Goal: Information Seeking & Learning: Learn about a topic

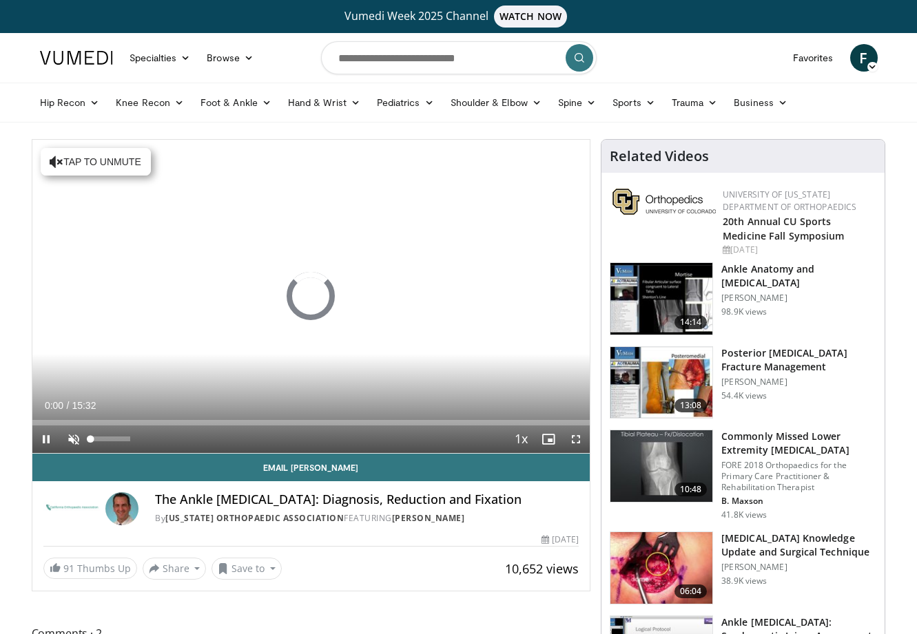
click at [77, 444] on span "Video Player" at bounding box center [74, 440] width 28 height 28
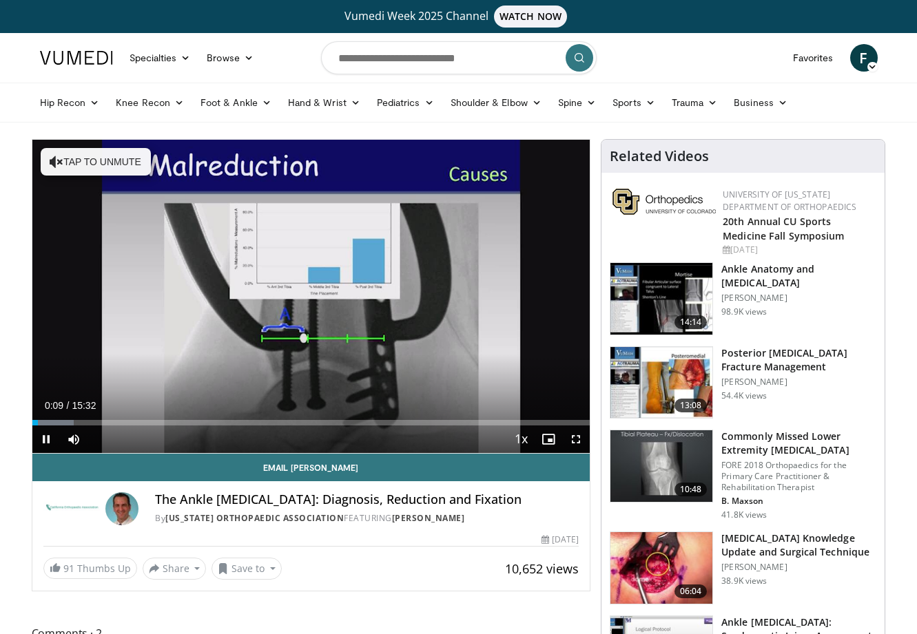
click at [45, 426] on span "Video Player" at bounding box center [46, 440] width 28 height 28
click at [47, 437] on span "Video Player" at bounding box center [46, 440] width 28 height 28
click at [45, 421] on div "Progress Bar" at bounding box center [45, 423] width 1 height 6
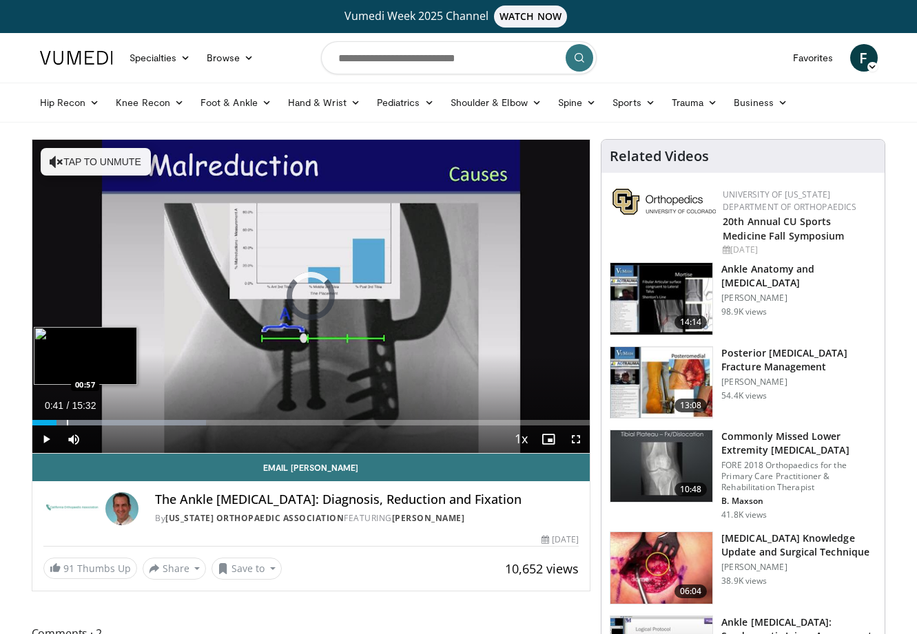
drag, startPoint x: 50, startPoint y: 422, endPoint x: 68, endPoint y: 422, distance: 17.2
click at [68, 422] on div "Progress Bar" at bounding box center [67, 423] width 1 height 6
click at [89, 424] on div "Progress Bar" at bounding box center [89, 423] width 1 height 6
click at [102, 424] on div "Progress Bar" at bounding box center [102, 423] width 1 height 6
click at [114, 422] on div "Progress Bar" at bounding box center [114, 423] width 1 height 6
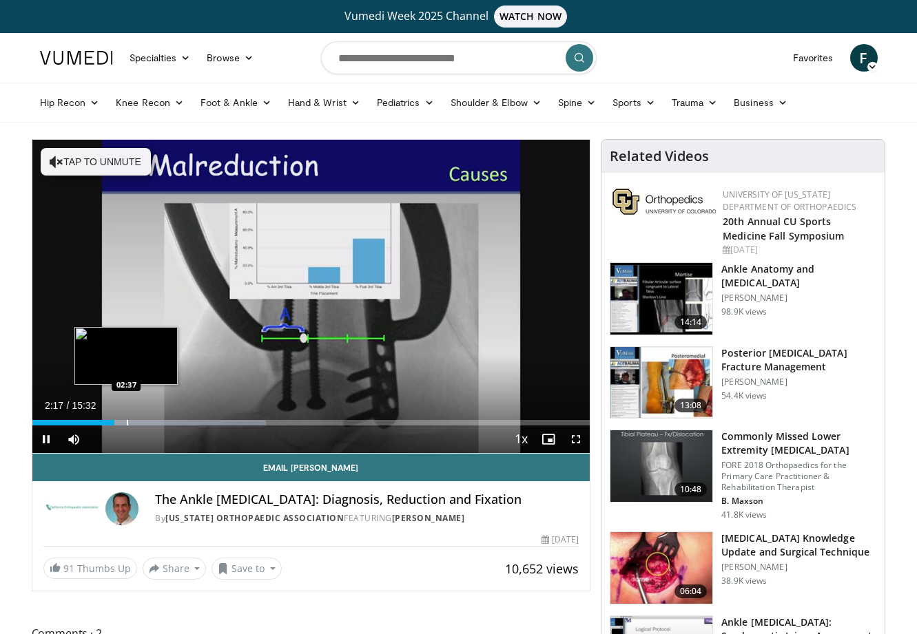
click at [127, 424] on div "Progress Bar" at bounding box center [127, 423] width 1 height 6
click at [141, 423] on div "Progress Bar" at bounding box center [141, 423] width 1 height 6
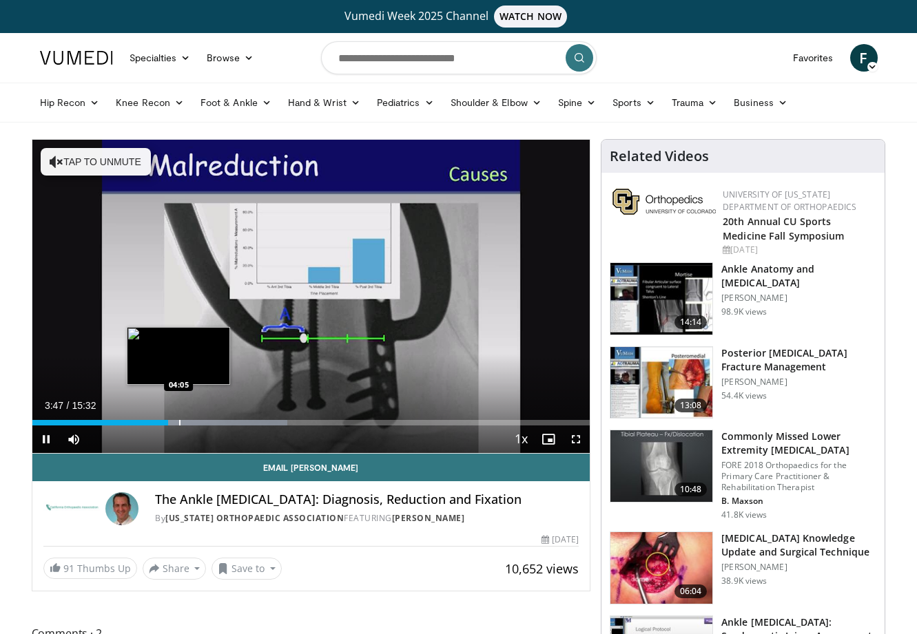
click at [179, 422] on div "Progress Bar" at bounding box center [179, 423] width 1 height 6
click at [198, 424] on div "Progress Bar" at bounding box center [198, 423] width 1 height 6
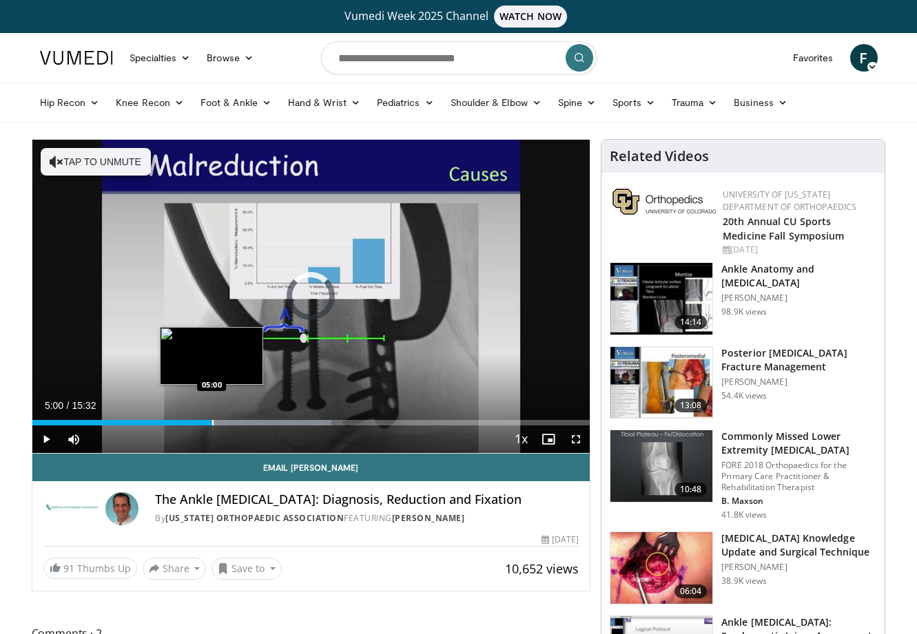
click at [212, 422] on div "Progress Bar" at bounding box center [212, 423] width 1 height 6
click at [221, 424] on div "Progress Bar" at bounding box center [221, 423] width 1 height 6
click at [229, 425] on div "Progress Bar" at bounding box center [229, 423] width 1 height 6
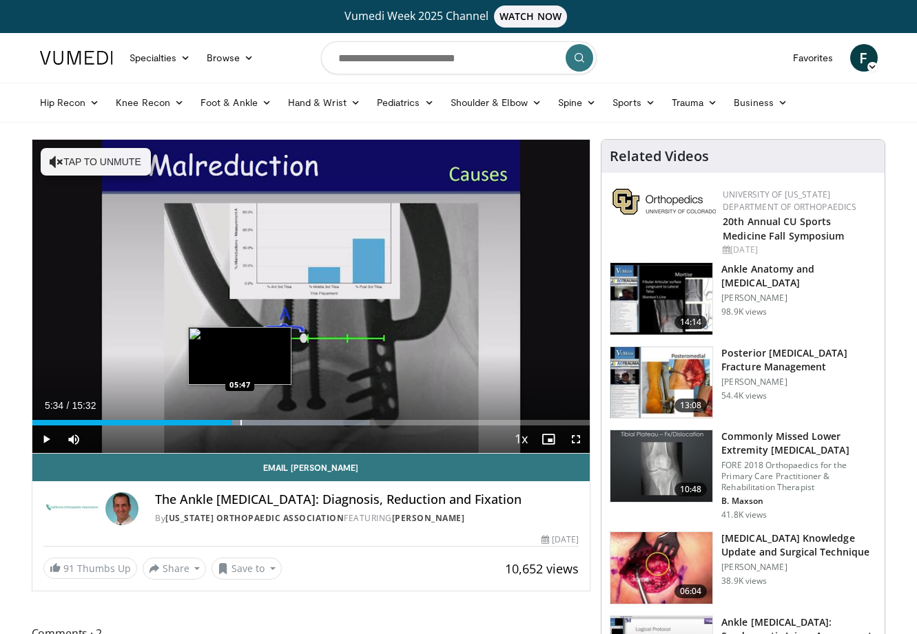
click at [240, 424] on div "Progress Bar" at bounding box center [240, 423] width 1 height 6
click at [250, 424] on div "Progress Bar" at bounding box center [250, 423] width 1 height 6
click at [278, 422] on div "Progress Bar" at bounding box center [278, 423] width 1 height 6
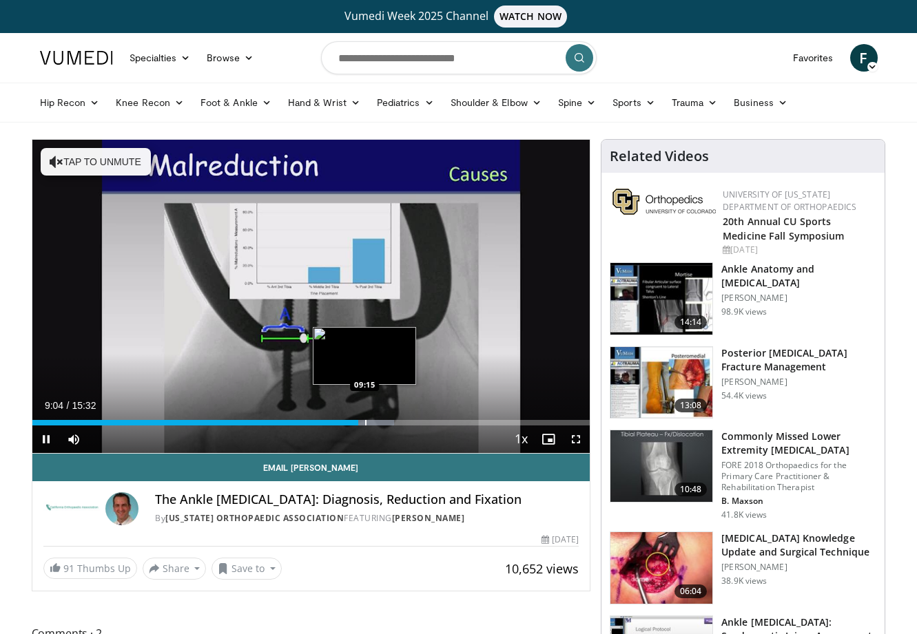
click at [365, 422] on div "Progress Bar" at bounding box center [365, 423] width 1 height 6
click at [404, 422] on div "Progress Bar" at bounding box center [404, 423] width 1 height 6
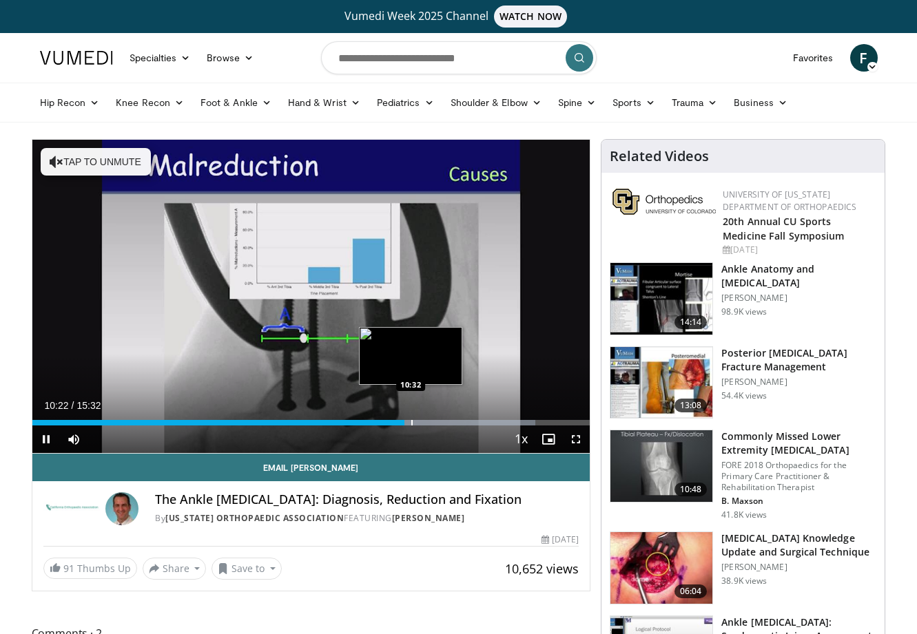
click at [411, 421] on div "Progress Bar" at bounding box center [411, 423] width 1 height 6
click at [421, 422] on div "Progress Bar" at bounding box center [421, 423] width 1 height 6
click at [444, 420] on div "Progress Bar" at bounding box center [444, 423] width 1 height 6
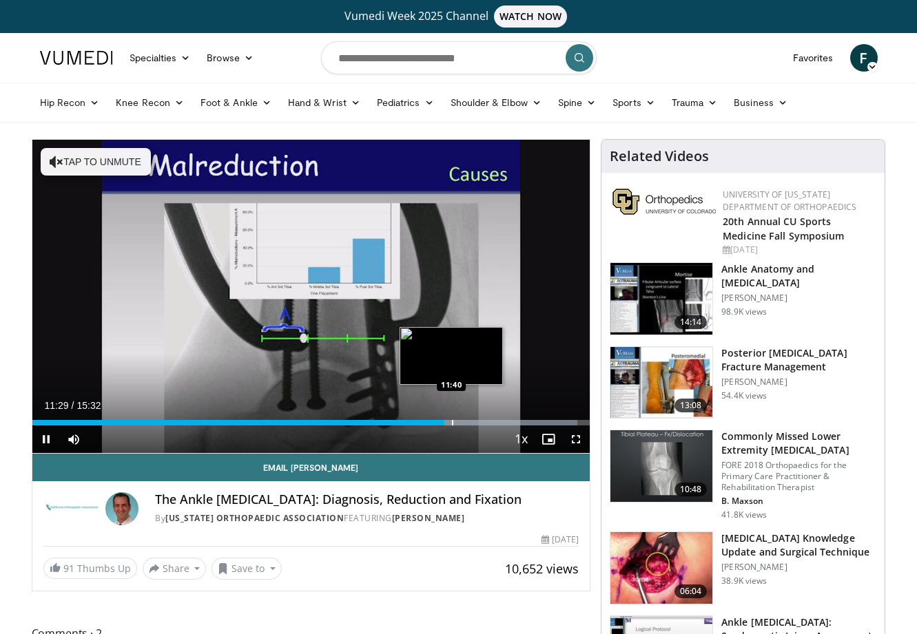
click at [452, 421] on div "Progress Bar" at bounding box center [452, 423] width 1 height 6
click at [462, 423] on div "Progress Bar" at bounding box center [461, 423] width 1 height 6
click at [473, 423] on div "Progress Bar" at bounding box center [473, 423] width 1 height 6
click at [492, 422] on div "Progress Bar" at bounding box center [492, 423] width 1 height 6
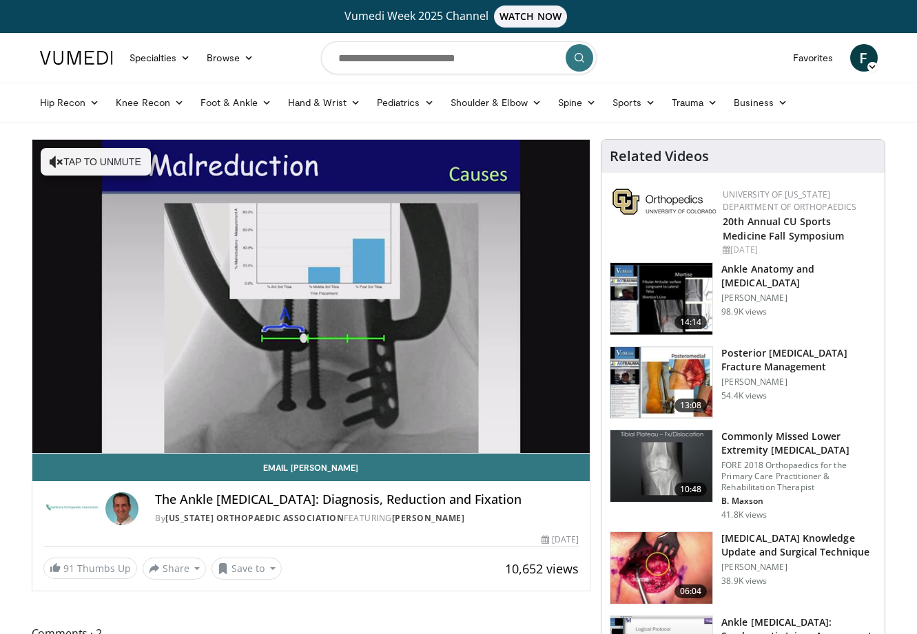
click at [500, 422] on div "10 seconds Tap to unmute" at bounding box center [311, 296] width 558 height 313
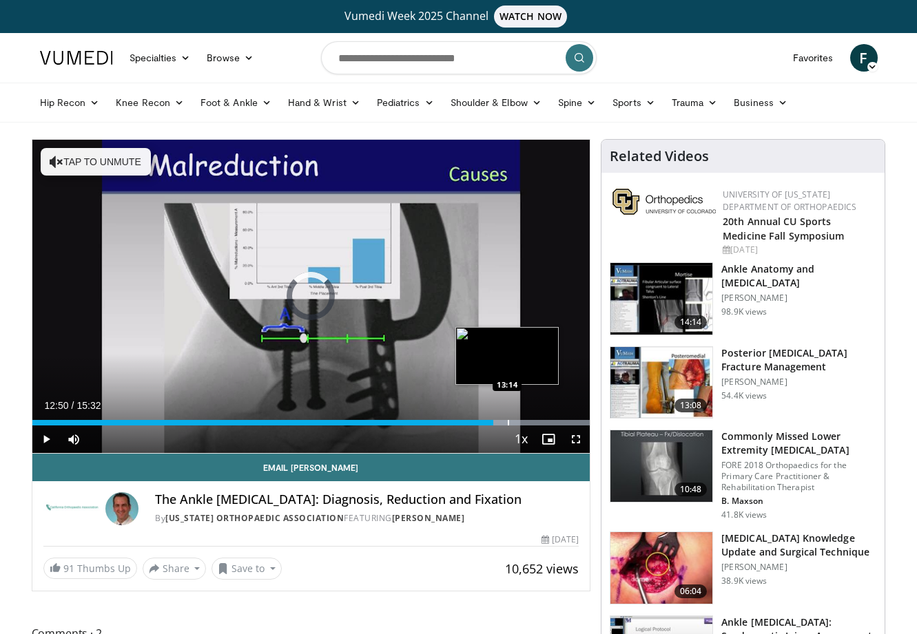
click at [508, 423] on div "Progress Bar" at bounding box center [508, 423] width 1 height 6
click at [516, 424] on div "Progress Bar" at bounding box center [516, 423] width 1 height 6
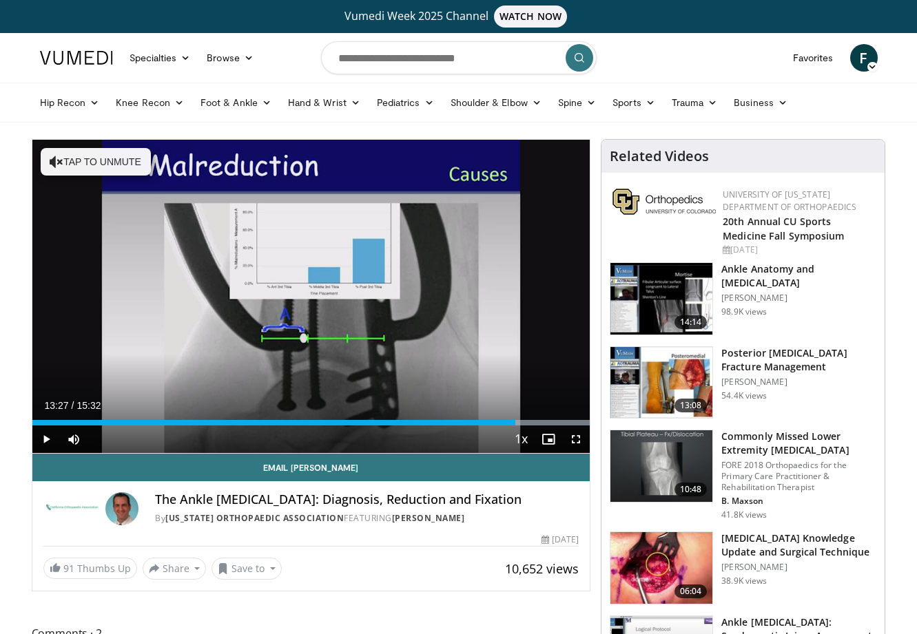
click at [47, 439] on span "Video Player" at bounding box center [46, 440] width 28 height 28
click at [537, 422] on div "Progress Bar" at bounding box center [537, 423] width 1 height 6
click at [532, 426] on div "Current Time 13:53 / Duration 15:32 Play Skip Backward Skip Forward Mute 0% Loa…" at bounding box center [311, 440] width 558 height 28
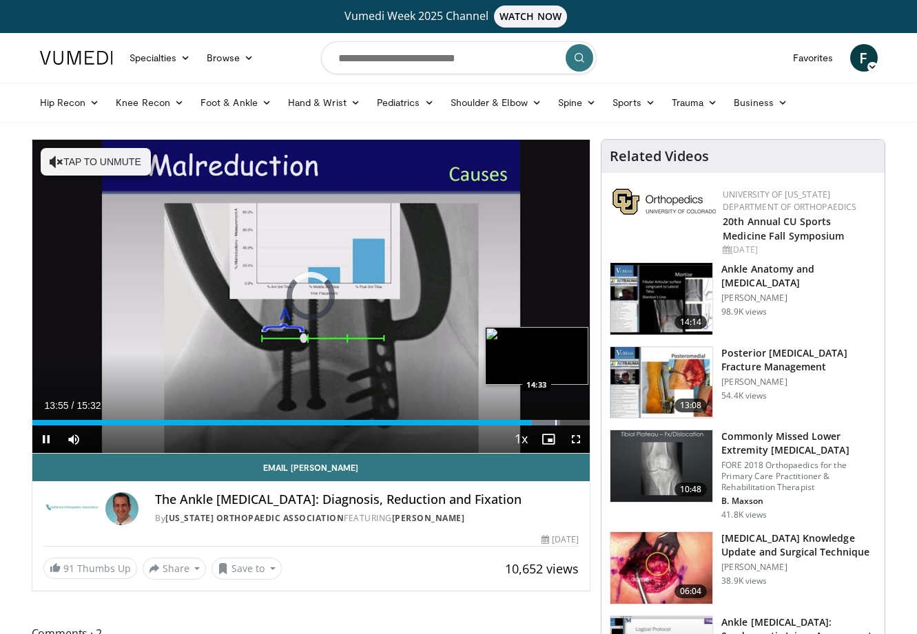
click at [555, 422] on div "Progress Bar" at bounding box center [555, 423] width 1 height 6
click at [565, 423] on div "Progress Bar" at bounding box center [565, 423] width 1 height 6
click at [572, 423] on div "Progress Bar" at bounding box center [572, 423] width 1 height 6
click at [580, 424] on div "Progress Bar" at bounding box center [580, 423] width 1 height 6
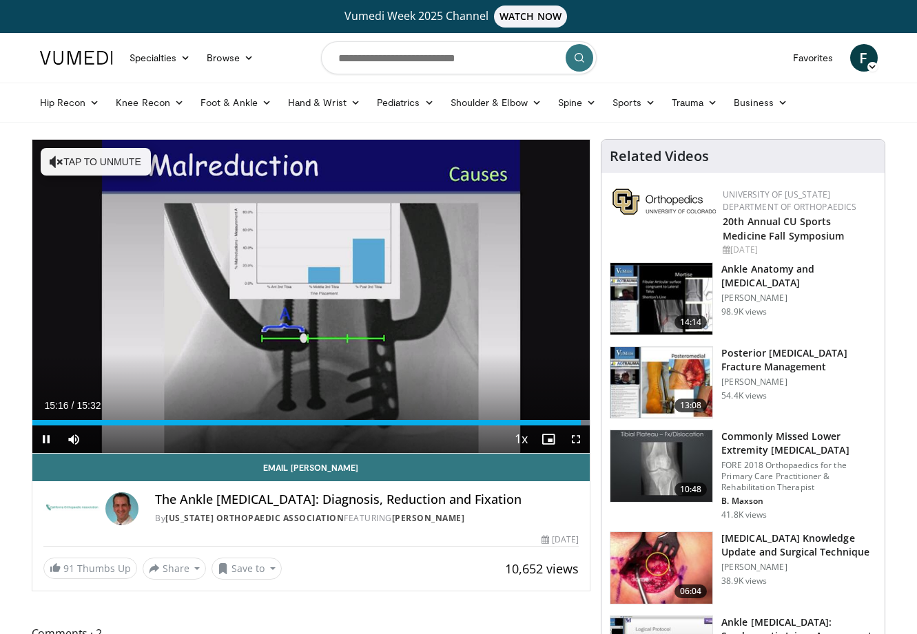
click at [44, 437] on span "Video Player" at bounding box center [46, 440] width 28 height 28
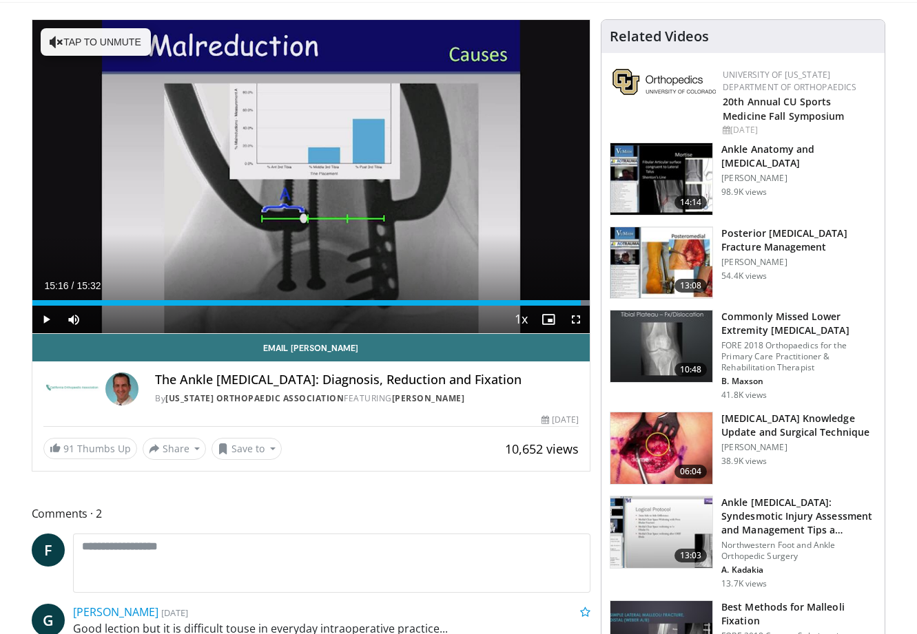
scroll to position [214, 0]
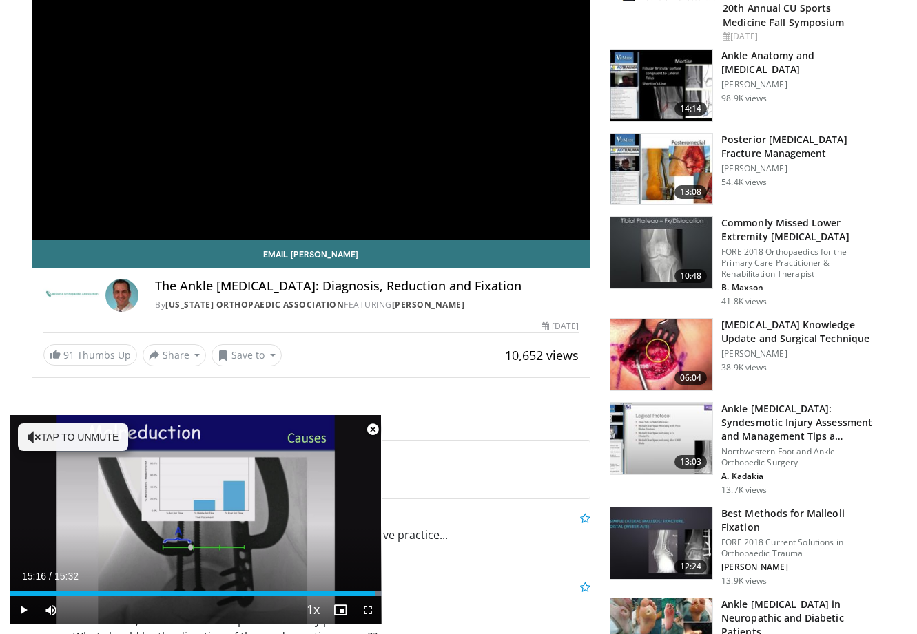
click at [660, 357] on img at bounding box center [661, 355] width 102 height 72
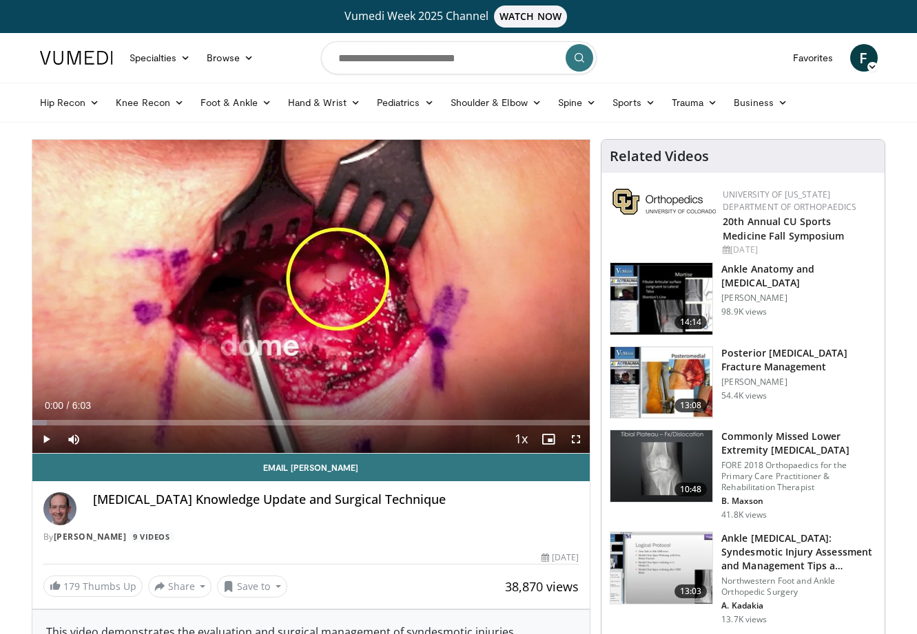
click at [47, 437] on span "Video Player" at bounding box center [46, 440] width 28 height 28
click at [110, 442] on div "49%" at bounding box center [110, 439] width 39 height 5
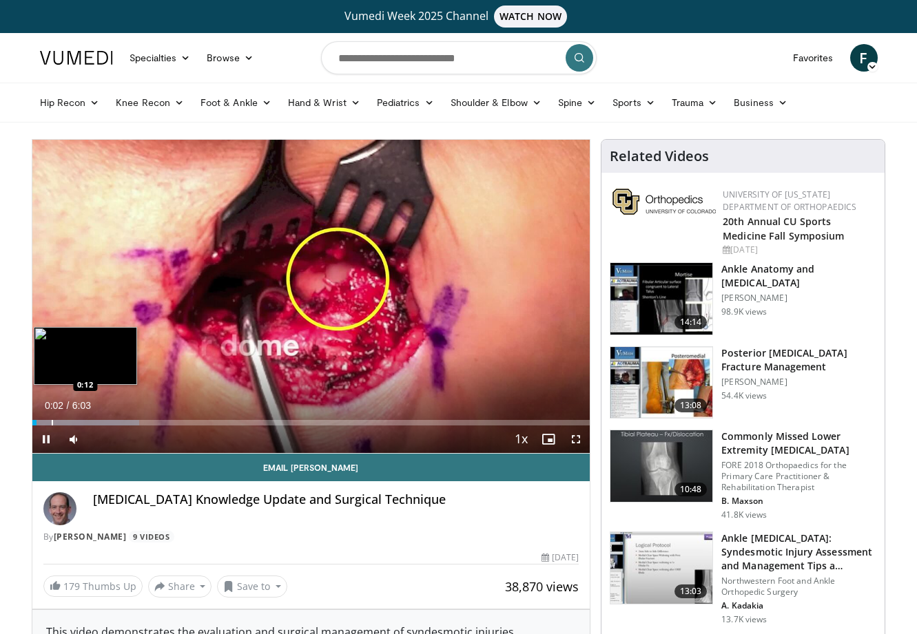
click at [52, 422] on div "Progress Bar" at bounding box center [52, 423] width 1 height 6
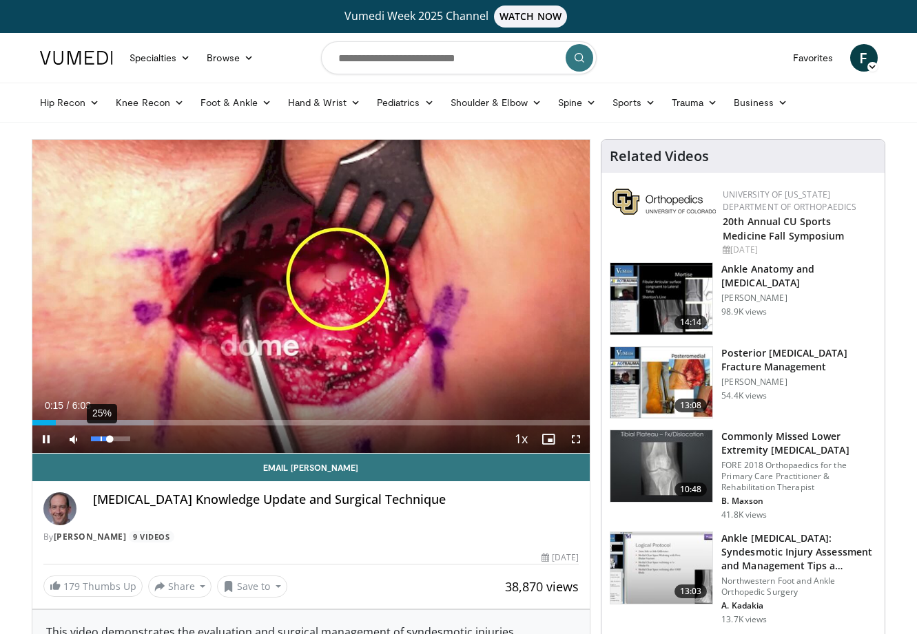
click at [102, 441] on div "25%" at bounding box center [110, 439] width 39 height 5
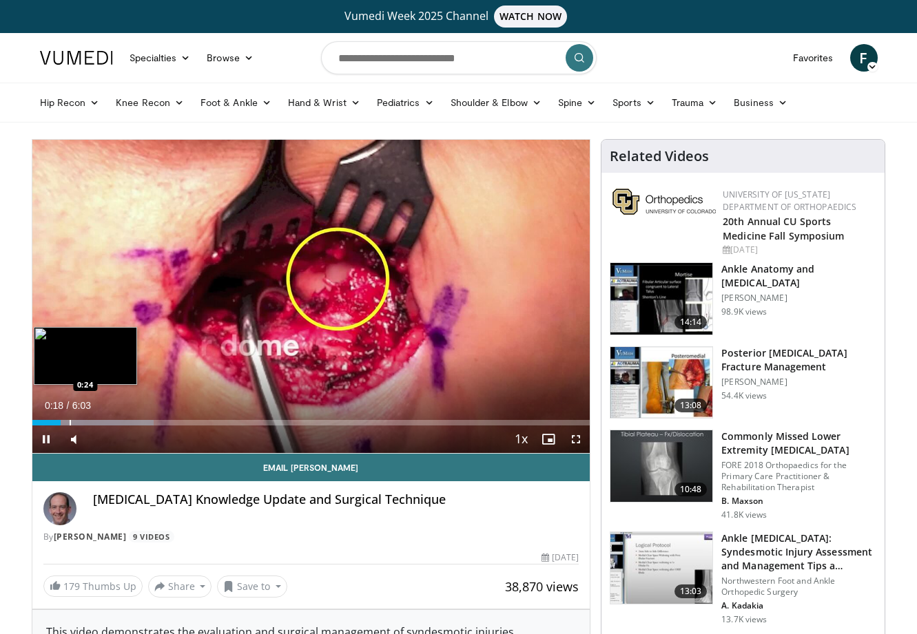
click at [70, 422] on div "Progress Bar" at bounding box center [70, 423] width 1 height 6
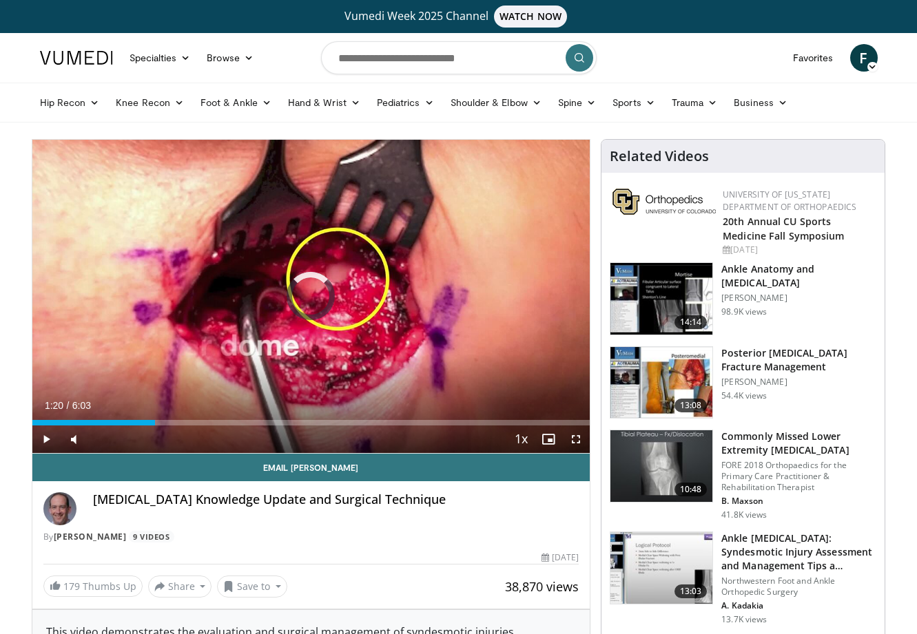
drag, startPoint x: 69, startPoint y: 422, endPoint x: 159, endPoint y: 426, distance: 90.3
click at [159, 426] on div "Current Time 1:20 / Duration 6:03 Play Skip Backward Skip Forward Mute 28% Load…" at bounding box center [311, 440] width 558 height 28
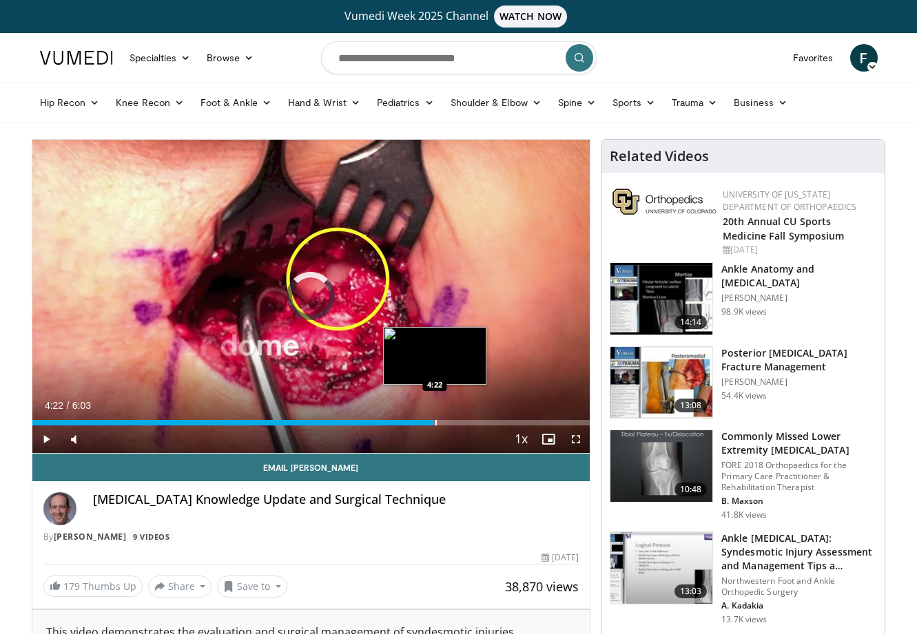
click at [434, 424] on div "Loaded : 32.99% 1:26 4:22" at bounding box center [311, 423] width 558 height 6
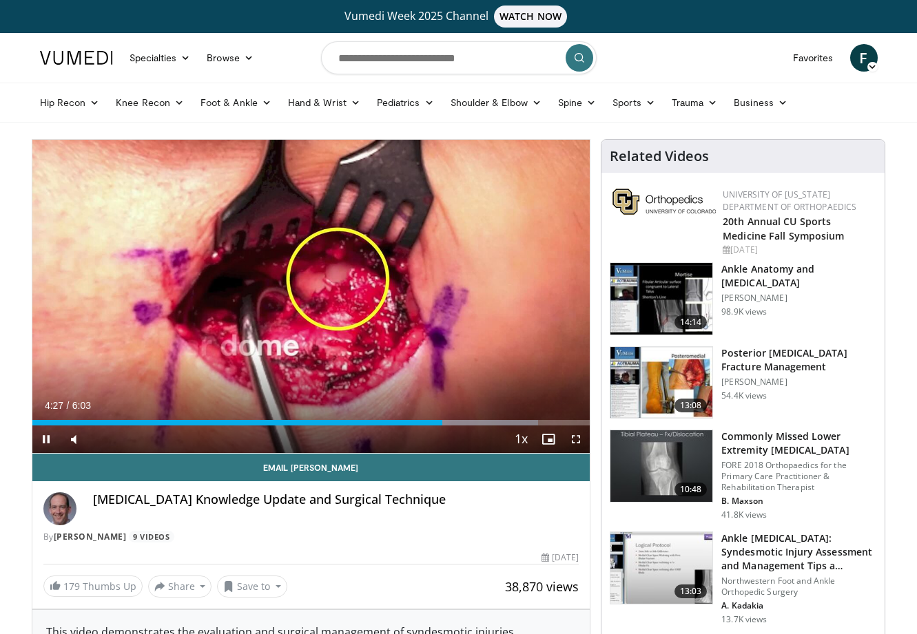
click at [455, 426] on div "Current Time 4:27 / Duration 6:03 Pause Skip Backward Skip Forward Mute 28% Loa…" at bounding box center [311, 440] width 558 height 28
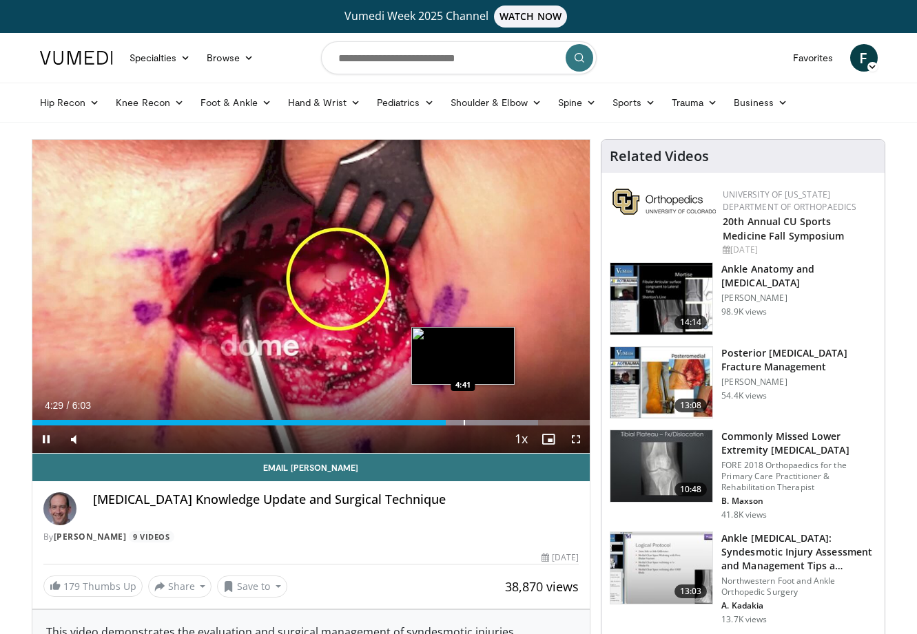
click at [464, 423] on div "Progress Bar" at bounding box center [464, 423] width 1 height 6
click at [492, 424] on div "Progress Bar" at bounding box center [491, 423] width 1 height 6
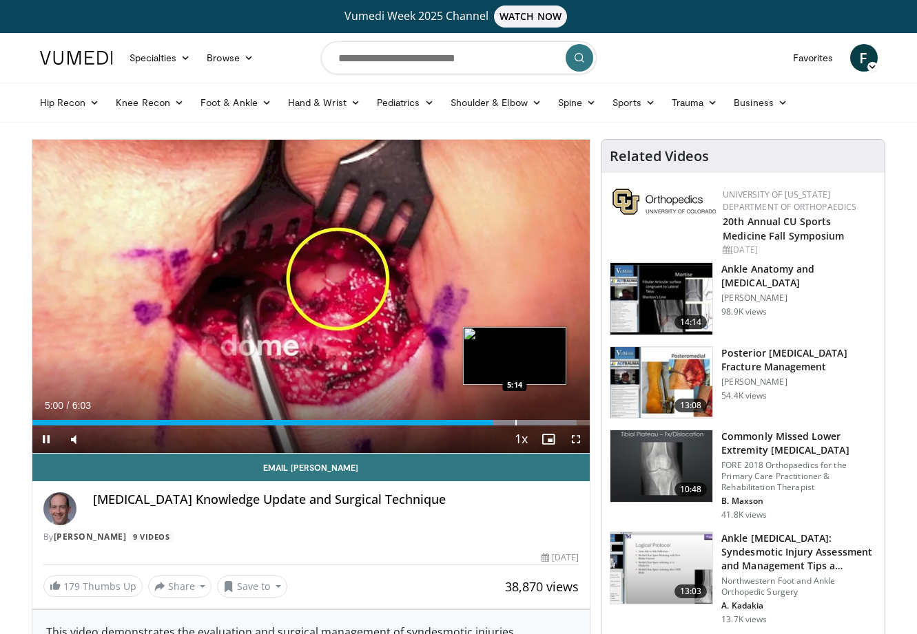
click at [515, 424] on div "Progress Bar" at bounding box center [515, 423] width 1 height 6
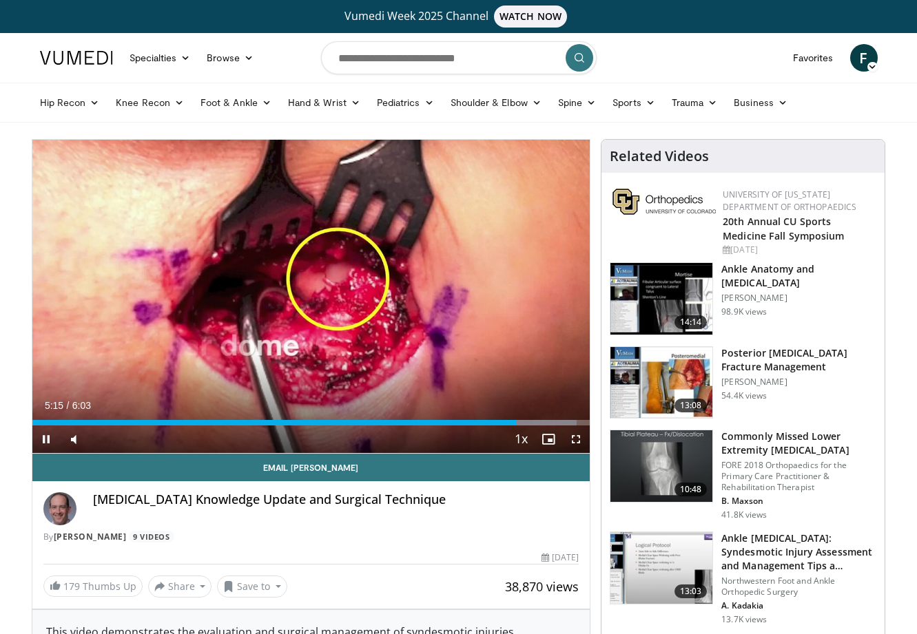
click at [538, 426] on span "Video Player" at bounding box center [549, 440] width 28 height 28
click at [394, 66] on input "Search topics, interventions" at bounding box center [459, 57] width 276 height 33
type input "*********"
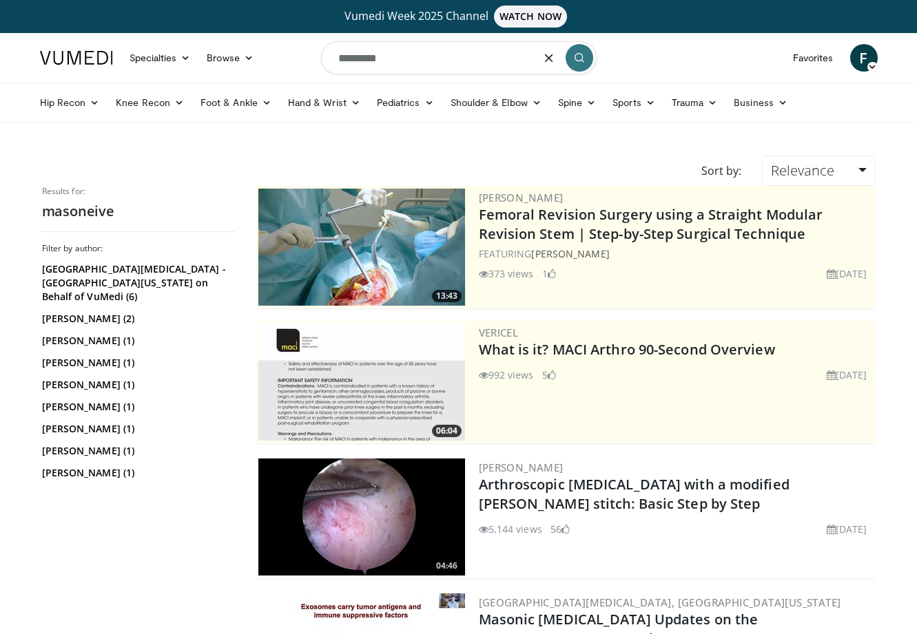
drag, startPoint x: 408, startPoint y: 66, endPoint x: 314, endPoint y: 61, distance: 93.8
click at [314, 61] on nav "Specialties Adult & Family Medicine Allergy, Asthma, Immunology Anesthesiology …" at bounding box center [459, 58] width 854 height 50
paste input "**"
type input "**********"
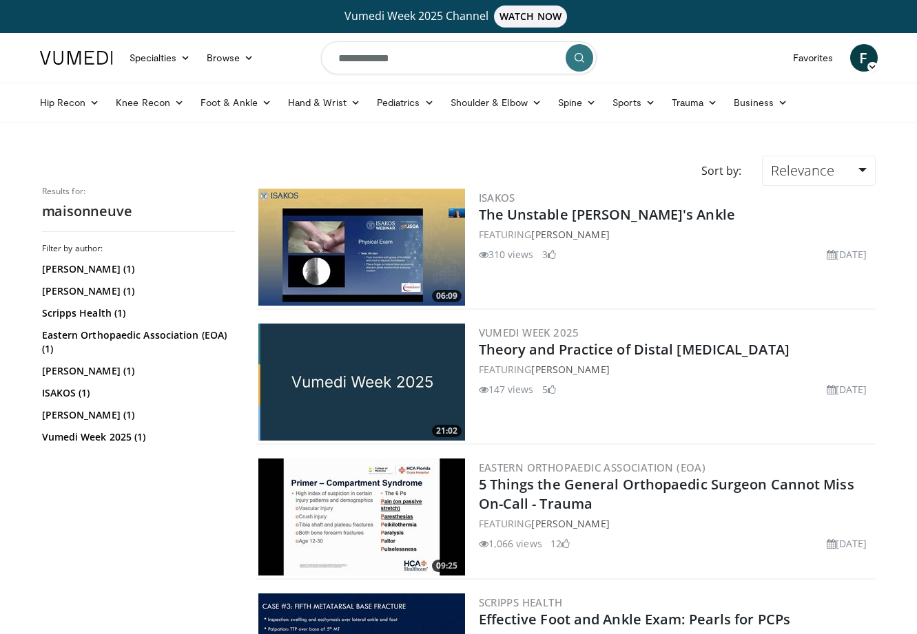
click at [388, 243] on img at bounding box center [361, 247] width 207 height 117
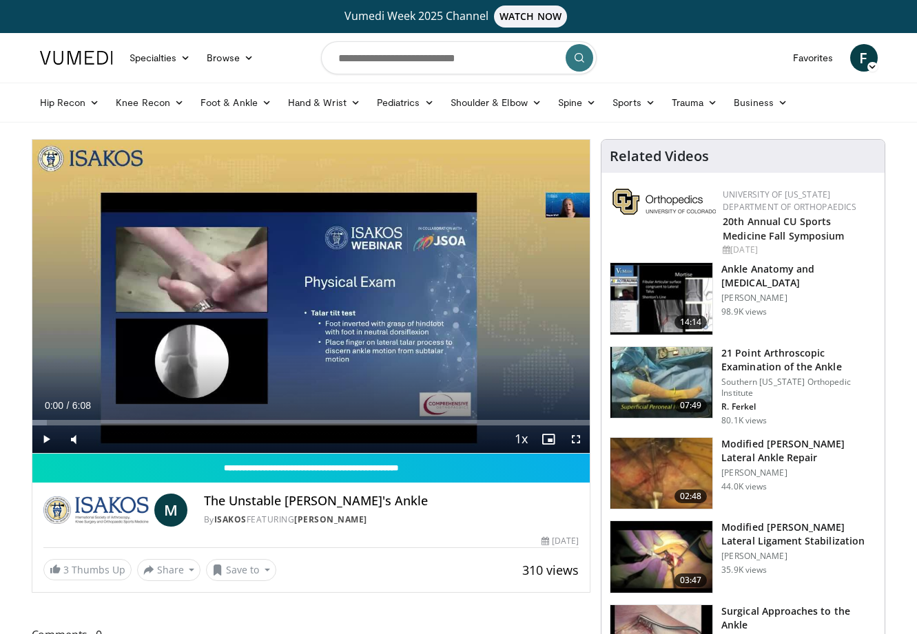
scroll to position [13, 0]
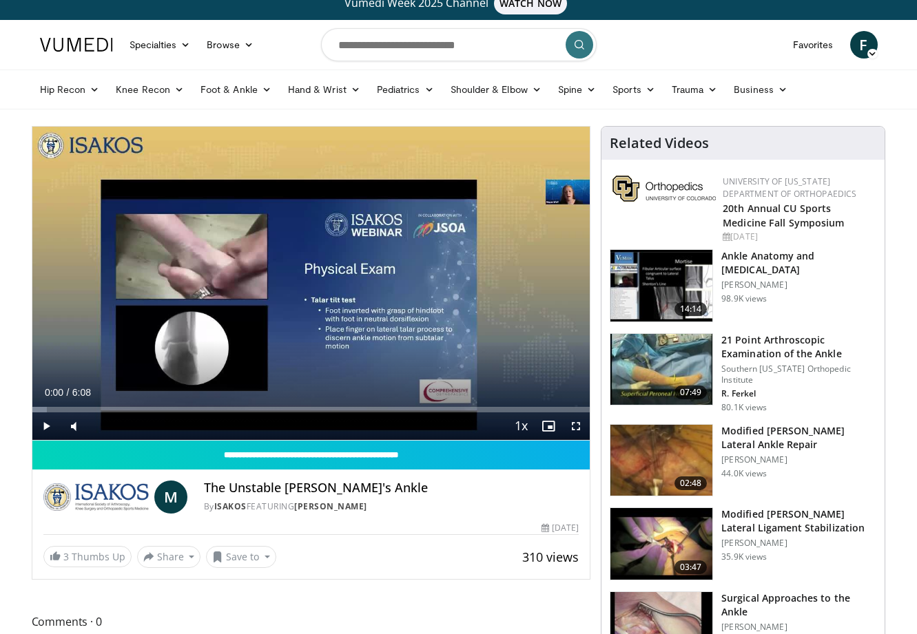
click at [47, 426] on span "Video Player" at bounding box center [46, 427] width 28 height 28
click at [85, 407] on div "Progress Bar" at bounding box center [85, 410] width 1 height 6
click at [160, 407] on div "Loaded : 24.13% 0:35 1:25" at bounding box center [311, 410] width 558 height 6
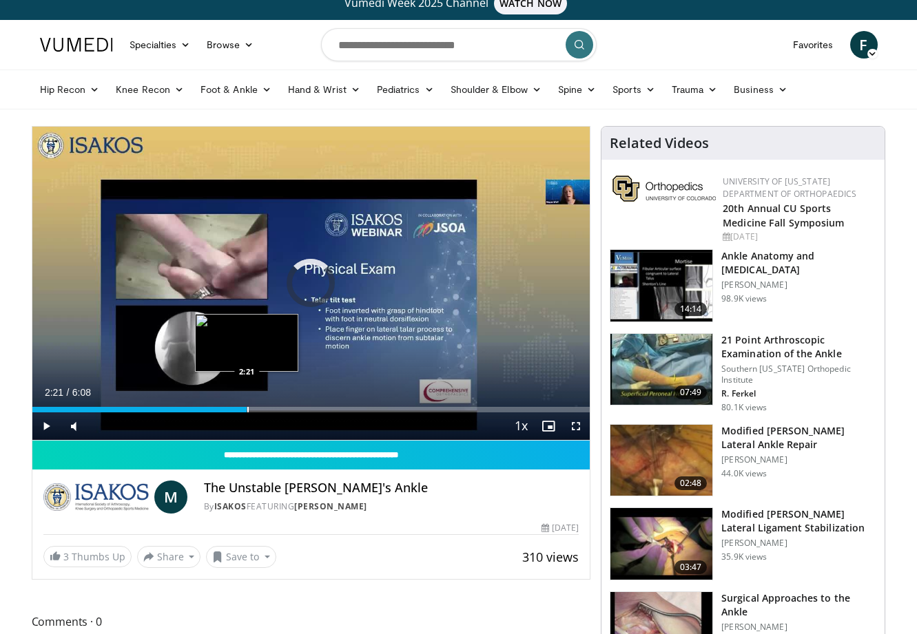
click at [247, 404] on div "Loaded : 34.93% 2:21 2:21" at bounding box center [311, 406] width 558 height 13
click at [280, 408] on div "Progress Bar" at bounding box center [280, 410] width 1 height 6
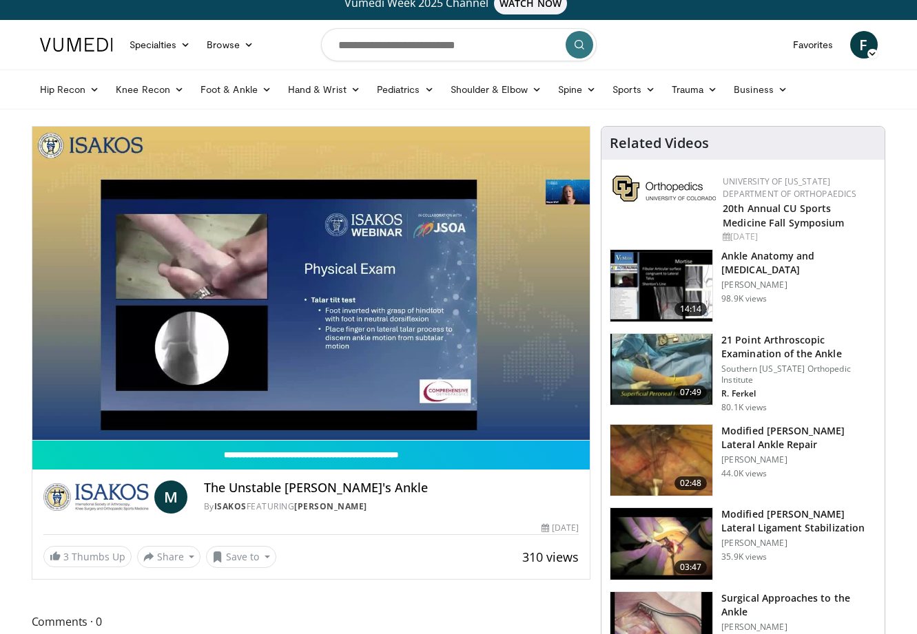
click at [301, 408] on div "10 seconds Tap to unmute" at bounding box center [311, 283] width 558 height 313
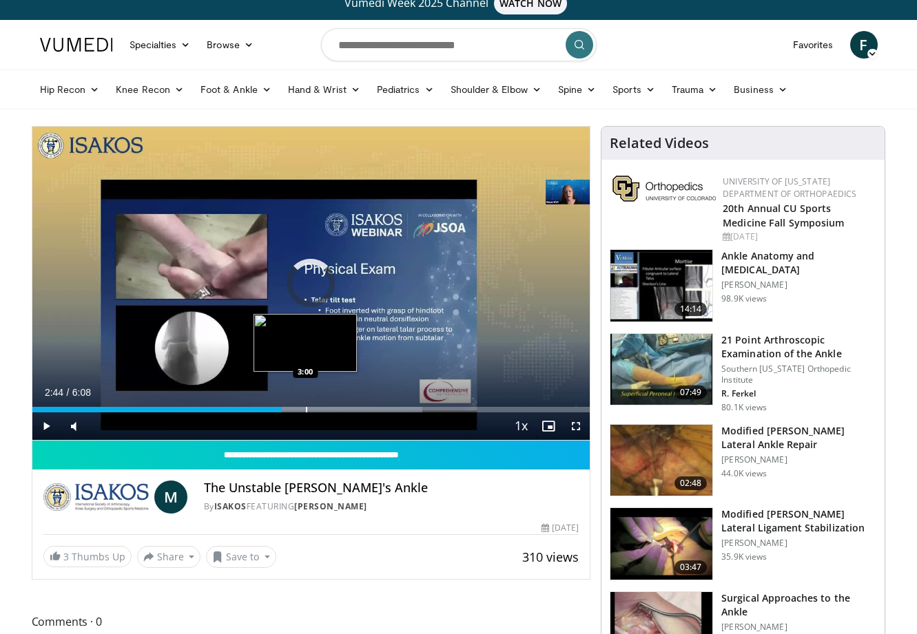
click at [306, 408] on div "Progress Bar" at bounding box center [306, 410] width 1 height 6
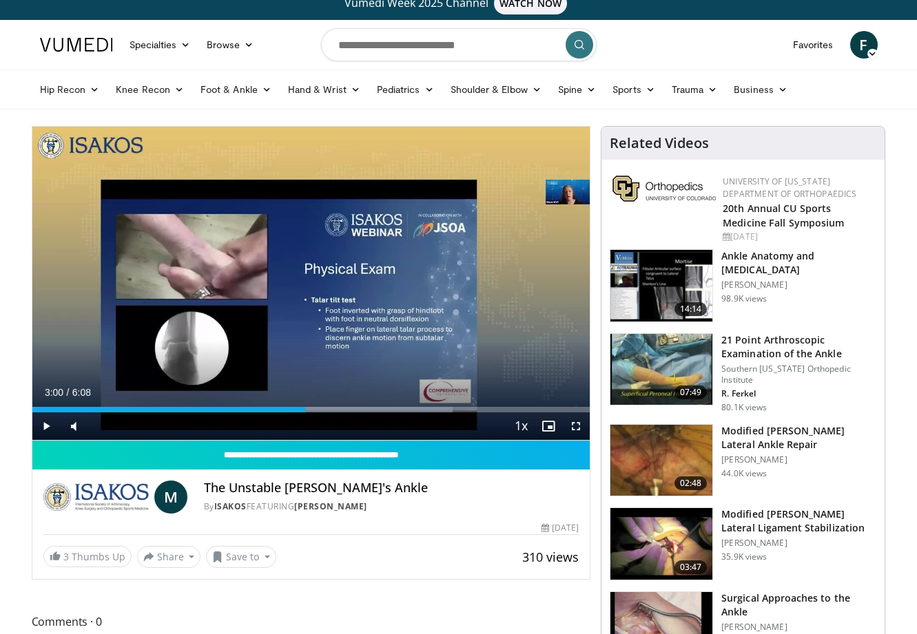
click at [42, 426] on span "Video Player" at bounding box center [46, 427] width 28 height 28
click at [381, 407] on div "Progress Bar" at bounding box center [381, 410] width 1 height 6
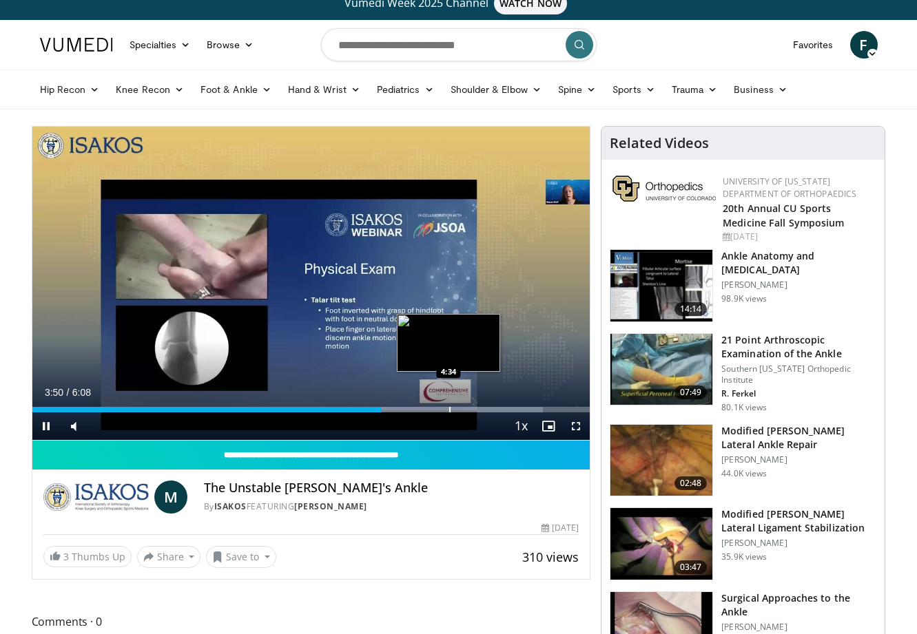
click at [448, 406] on div "Loaded : 91.58% 3:50 4:34" at bounding box center [311, 406] width 558 height 13
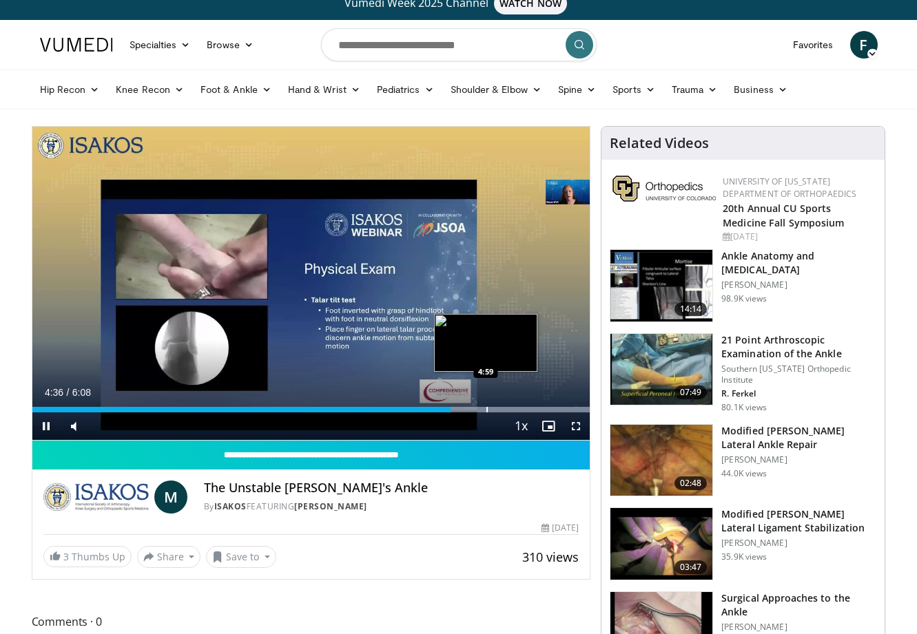
click at [486, 408] on div "Progress Bar" at bounding box center [486, 410] width 1 height 6
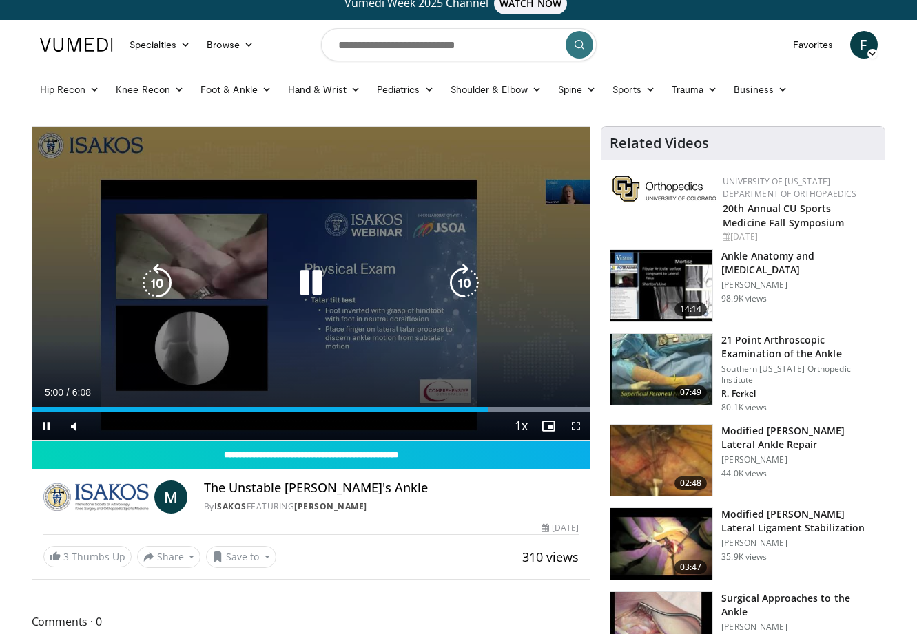
click at [509, 408] on video-js "**********" at bounding box center [311, 284] width 558 height 314
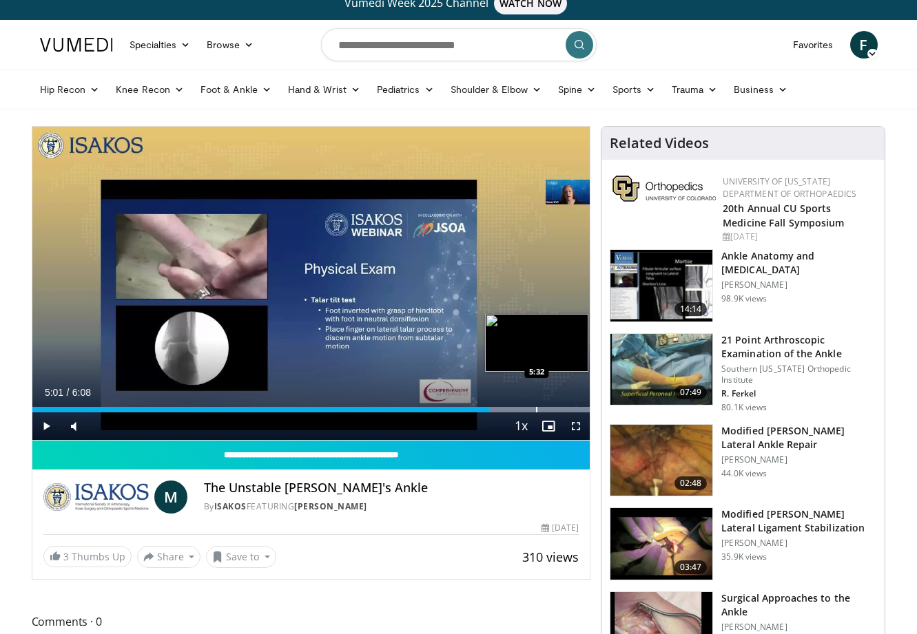
click at [536, 410] on div "Progress Bar" at bounding box center [536, 410] width 1 height 6
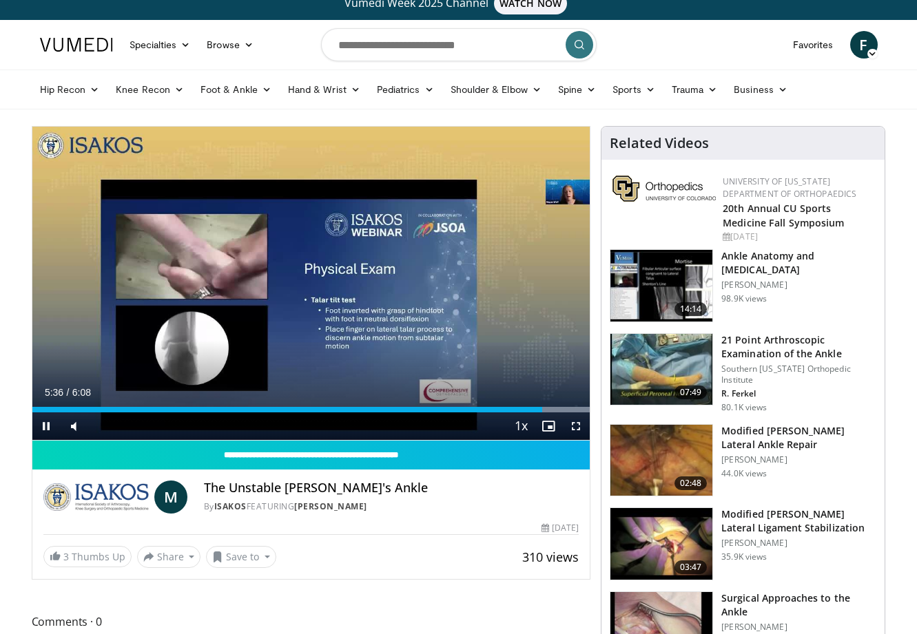
click at [45, 427] on span "Video Player" at bounding box center [46, 427] width 28 height 28
